Goal: Task Accomplishment & Management: Use online tool/utility

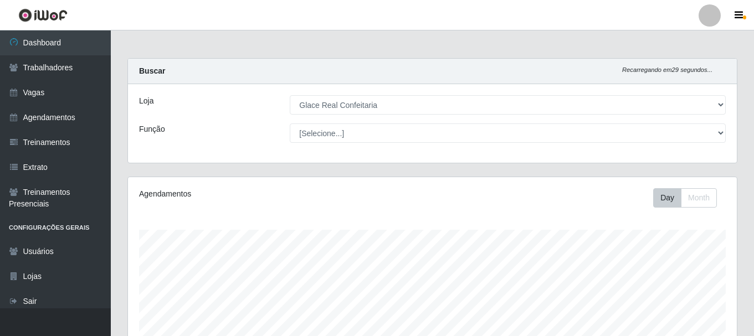
select select "445"
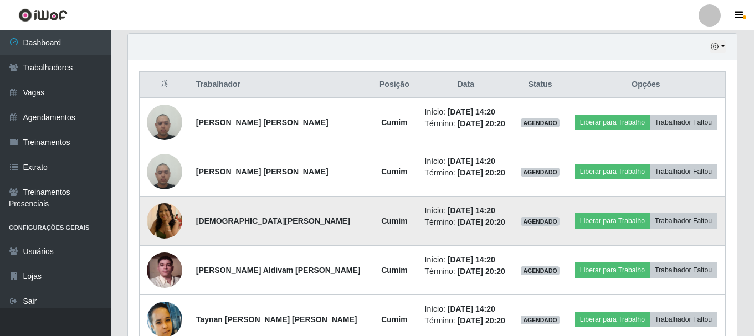
scroll to position [230, 609]
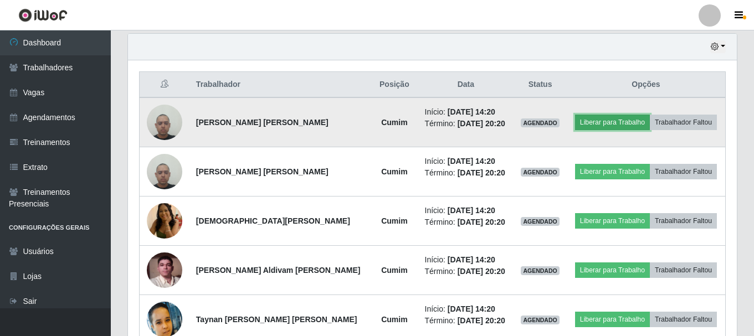
click at [600, 129] on button "Liberar para Trabalho" at bounding box center [612, 123] width 75 height 16
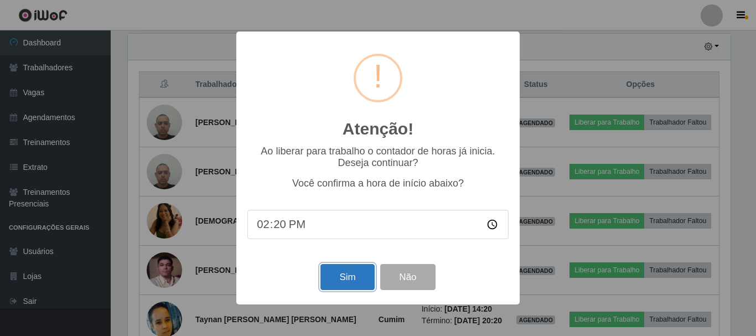
click at [343, 280] on button "Sim" at bounding box center [348, 277] width 54 height 26
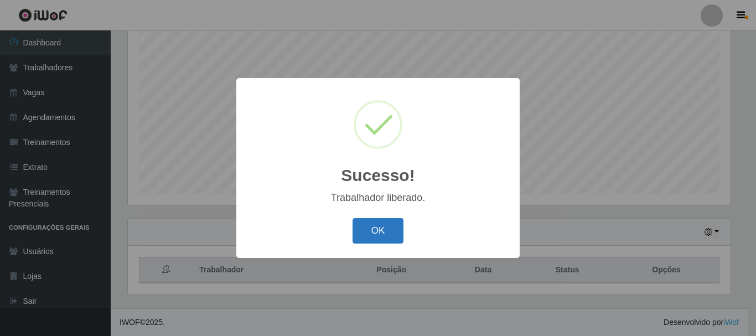
click at [372, 231] on button "OK" at bounding box center [379, 231] width 52 height 26
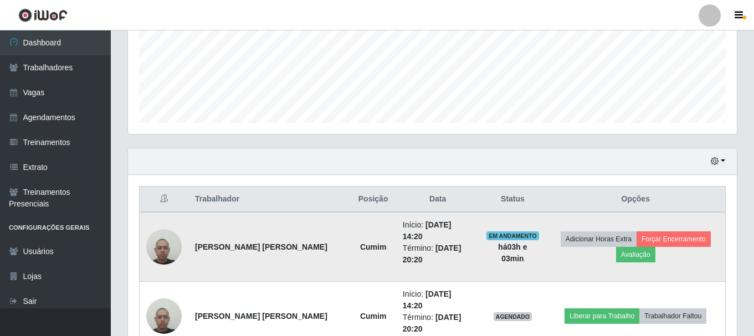
scroll to position [0, 0]
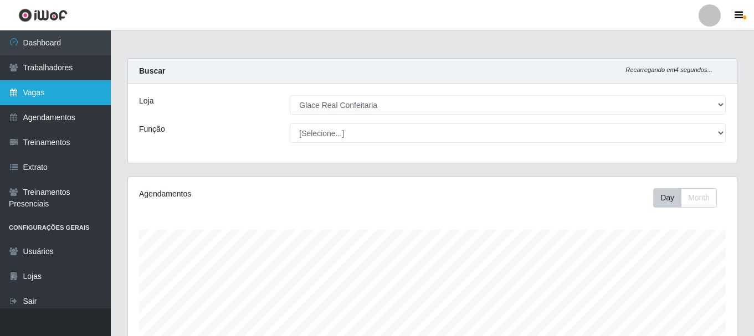
click at [82, 84] on link "Vagas" at bounding box center [55, 92] width 111 height 25
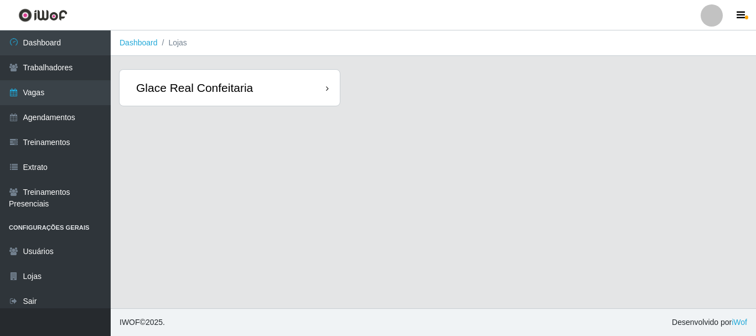
click at [207, 100] on div "Glace Real Confeitaria" at bounding box center [230, 88] width 220 height 36
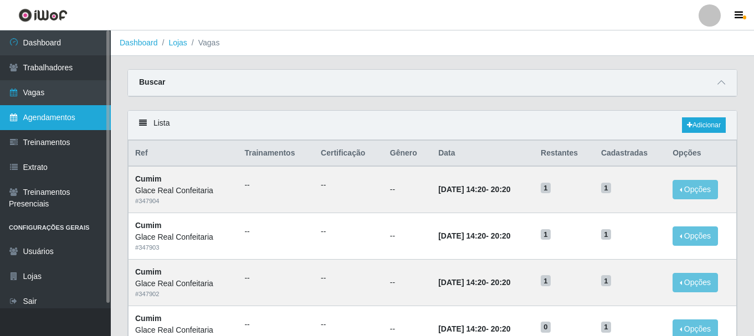
click at [72, 121] on link "Agendamentos" at bounding box center [55, 117] width 111 height 25
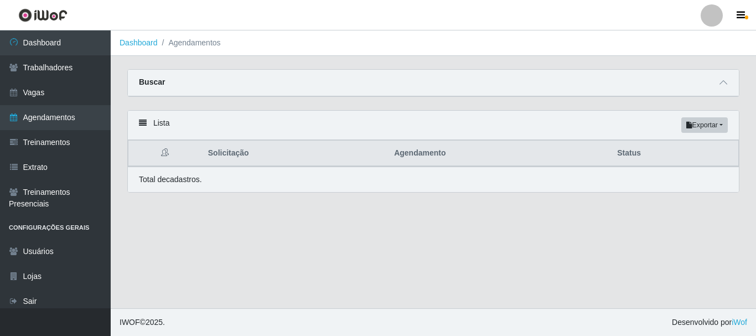
click at [724, 91] on div "Buscar" at bounding box center [433, 83] width 611 height 27
click at [723, 83] on icon at bounding box center [724, 83] width 8 height 8
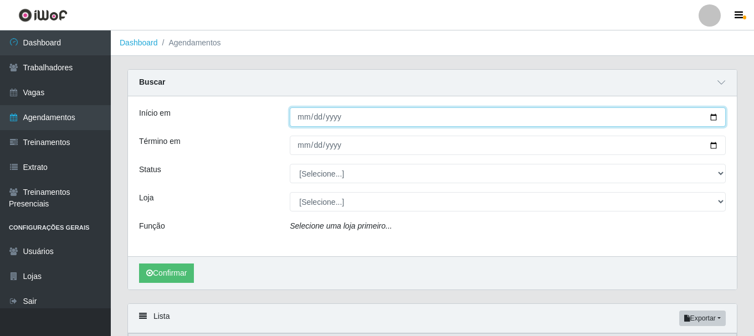
click at [297, 119] on input "Início em" at bounding box center [508, 116] width 436 height 19
type input "[DATE]"
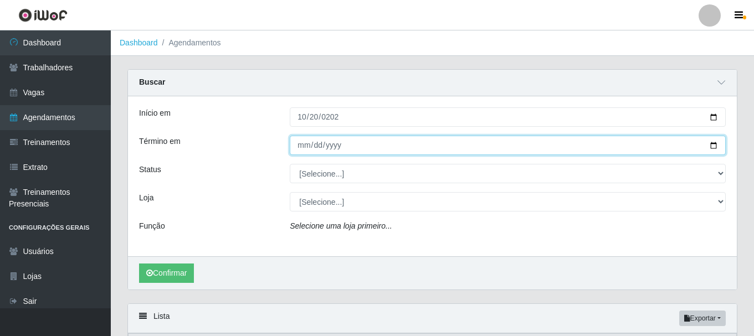
type input "111111-01-31"
type input "[DATE]"
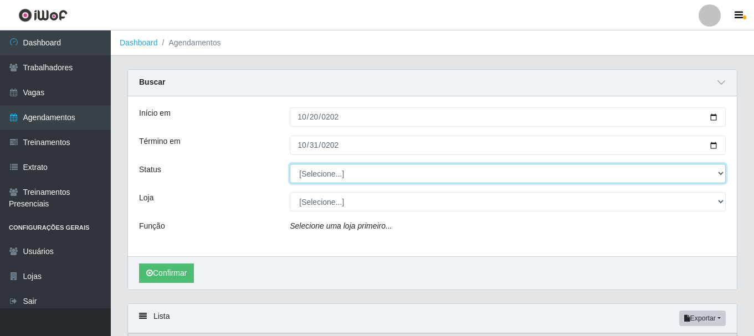
click at [399, 174] on select "[Selecione...] AGENDADO AGUARDANDO LIBERAR EM ANDAMENTO EM REVISÃO FINALIZADO C…" at bounding box center [508, 173] width 436 height 19
select select "AGENDADO"
click at [290, 164] on select "[Selecione...] AGENDADO AGUARDANDO LIBERAR EM ANDAMENTO EM REVISÃO FINALIZADO C…" at bounding box center [508, 173] width 436 height 19
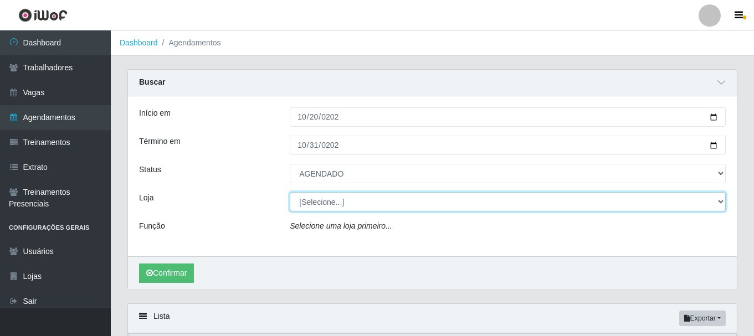
click at [322, 198] on select "[Selecione...] Glace Real Confeitaria" at bounding box center [508, 201] width 436 height 19
select select "445"
click at [290, 193] on select "[Selecione...] Glace Real Confeitaria" at bounding box center [508, 201] width 436 height 19
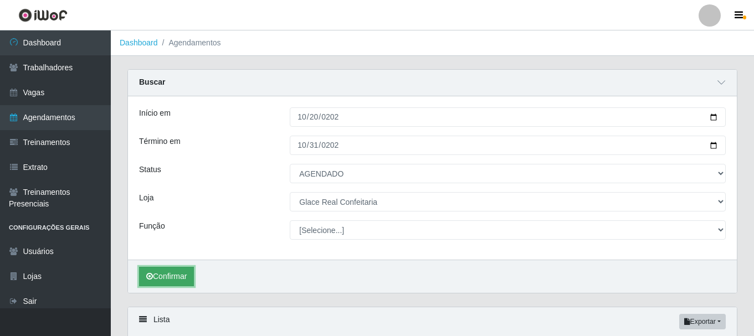
click at [177, 284] on button "Confirmar" at bounding box center [166, 276] width 55 height 19
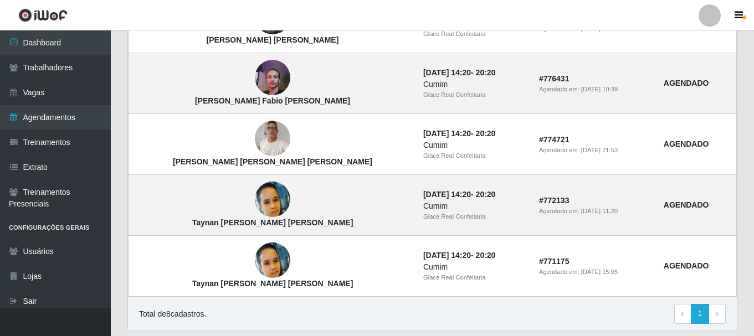
scroll to position [498, 0]
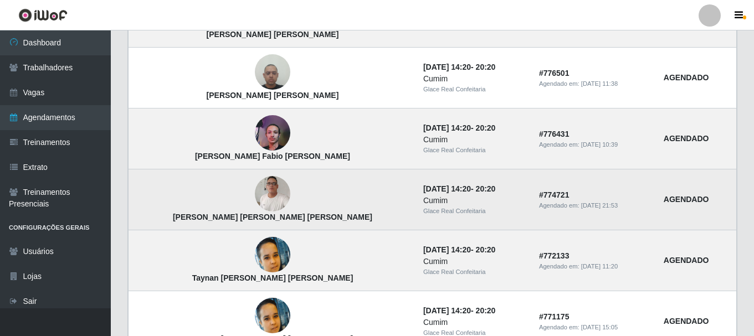
click at [255, 191] on img at bounding box center [272, 194] width 35 height 48
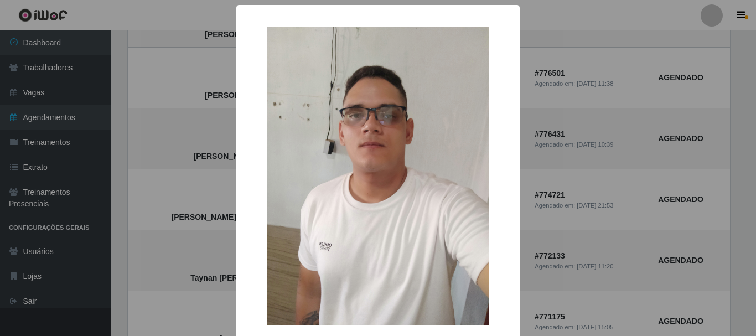
click at [549, 249] on div "× [PERSON_NAME] [PERSON_NAME] [PERSON_NAME] OK Cancel" at bounding box center [378, 168] width 756 height 336
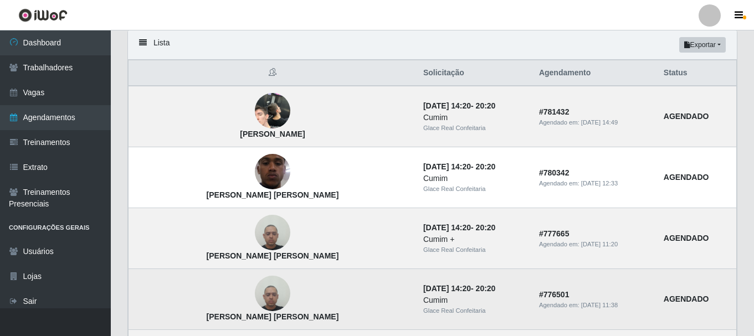
scroll to position [0, 0]
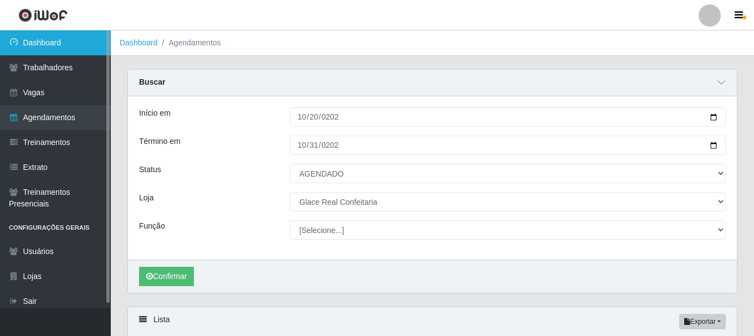
click at [56, 41] on link "Dashboard" at bounding box center [55, 42] width 111 height 25
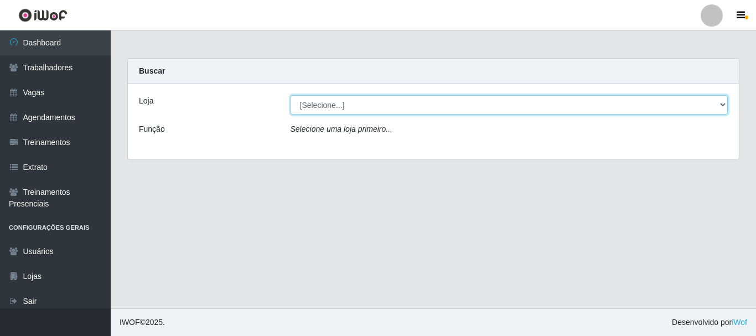
drag, startPoint x: 437, startPoint y: 102, endPoint x: 436, endPoint y: 114, distance: 12.2
click at [437, 102] on select "[Selecione...] Glace Real Confeitaria" at bounding box center [510, 104] width 438 height 19
click at [291, 95] on select "[Selecione...] Glace Real Confeitaria" at bounding box center [510, 104] width 438 height 19
click at [420, 107] on select "[Selecione...] Glace Real Confeitaria" at bounding box center [510, 104] width 438 height 19
select select "445"
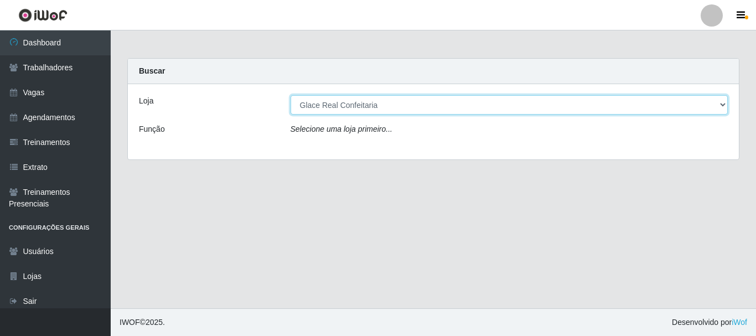
click at [291, 95] on select "[Selecione...] Glace Real Confeitaria" at bounding box center [510, 104] width 438 height 19
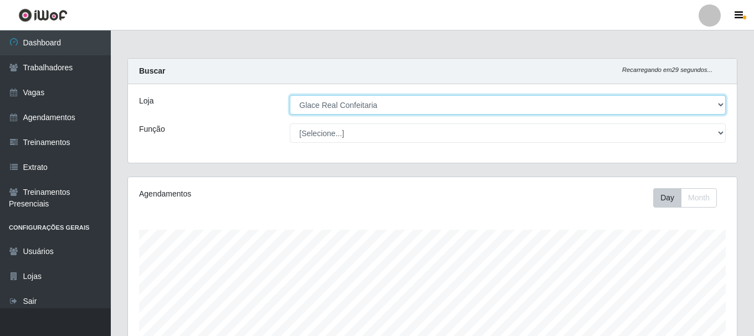
scroll to position [251, 0]
